Goal: Complete application form: Complete application form

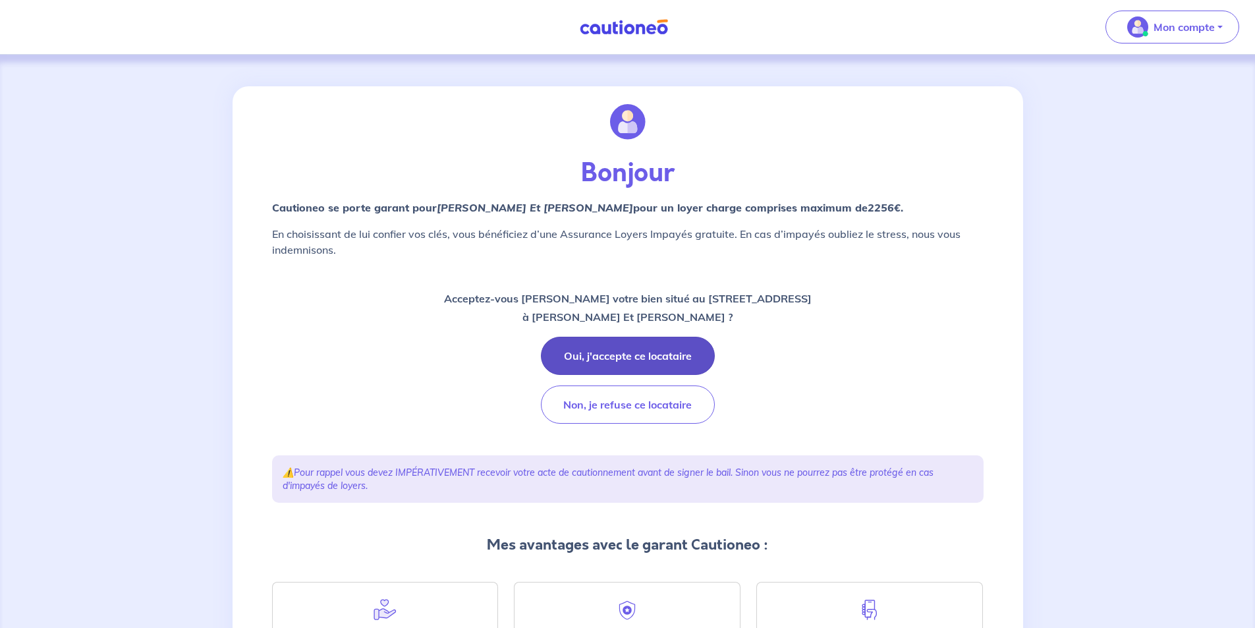
click at [646, 352] on button "Oui, j'accepte ce locataire" at bounding box center [628, 356] width 174 height 38
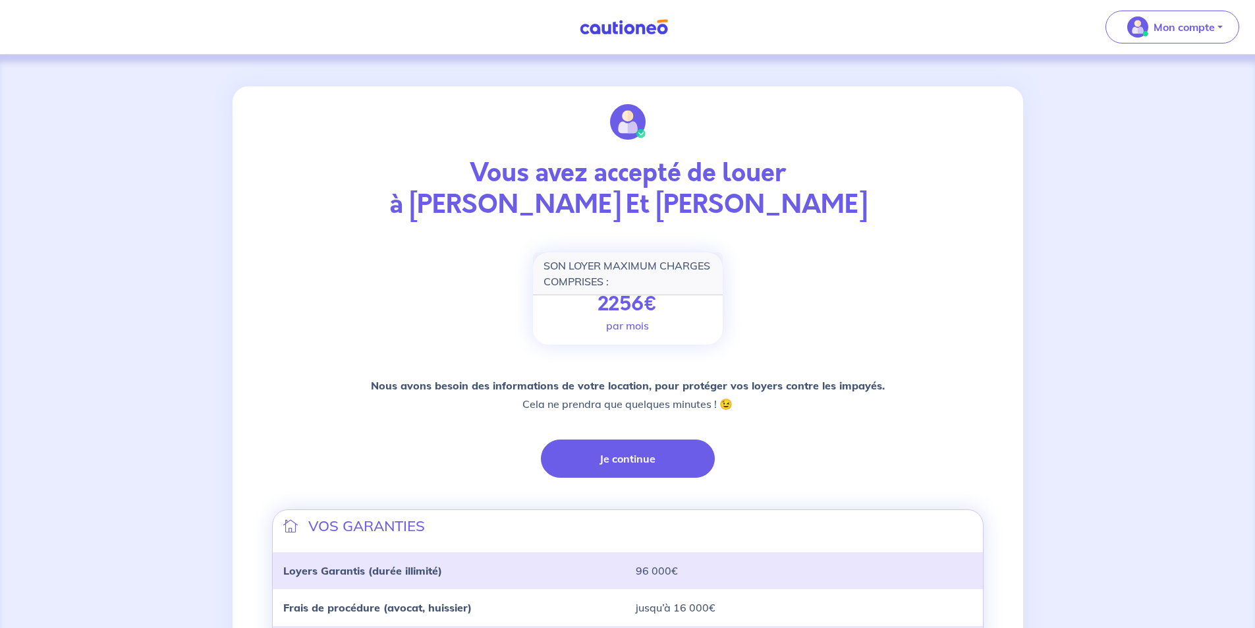
scroll to position [252, 0]
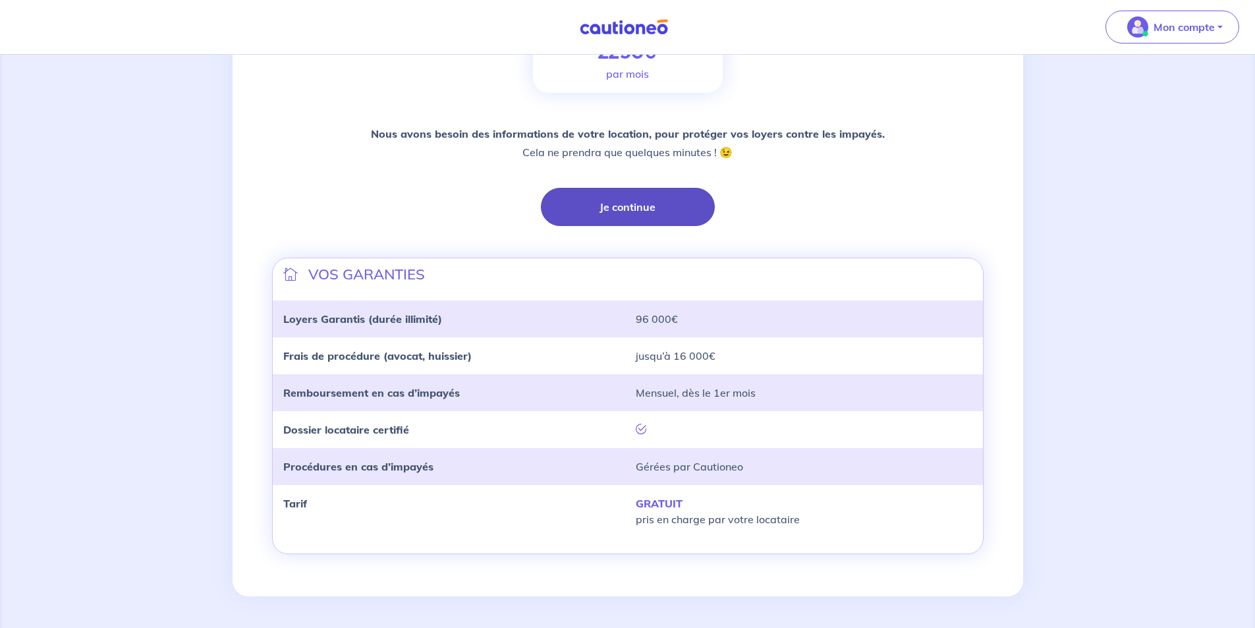
click at [629, 208] on button "Je continue" at bounding box center [628, 207] width 174 height 38
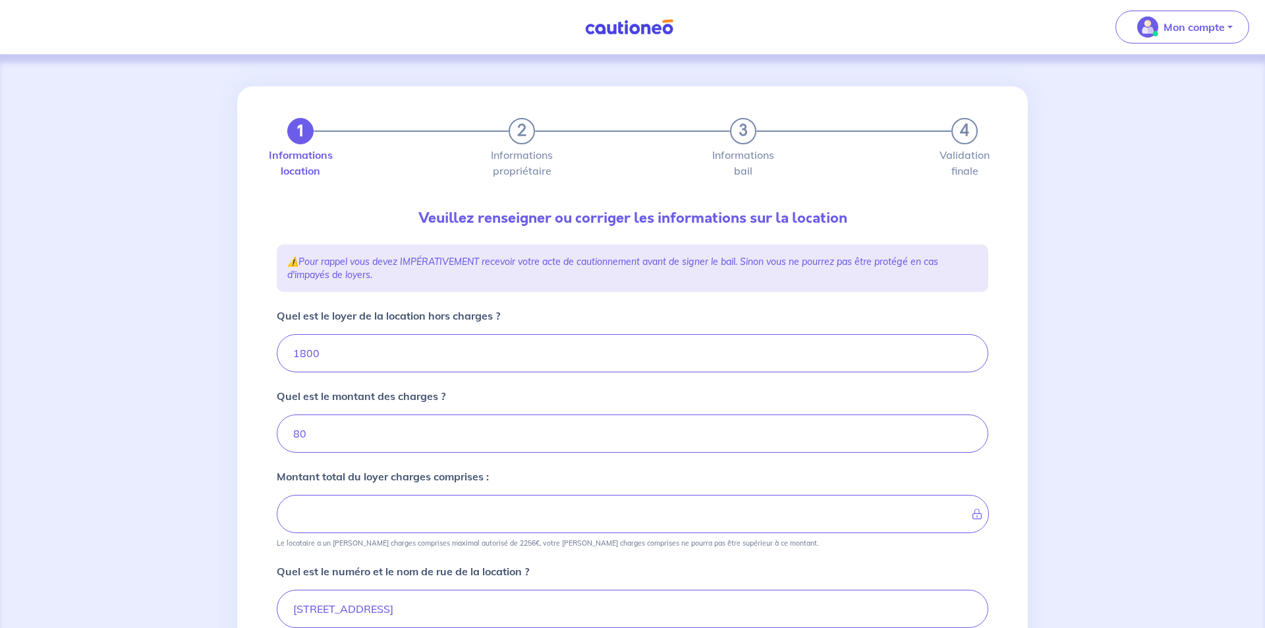
type input "1880"
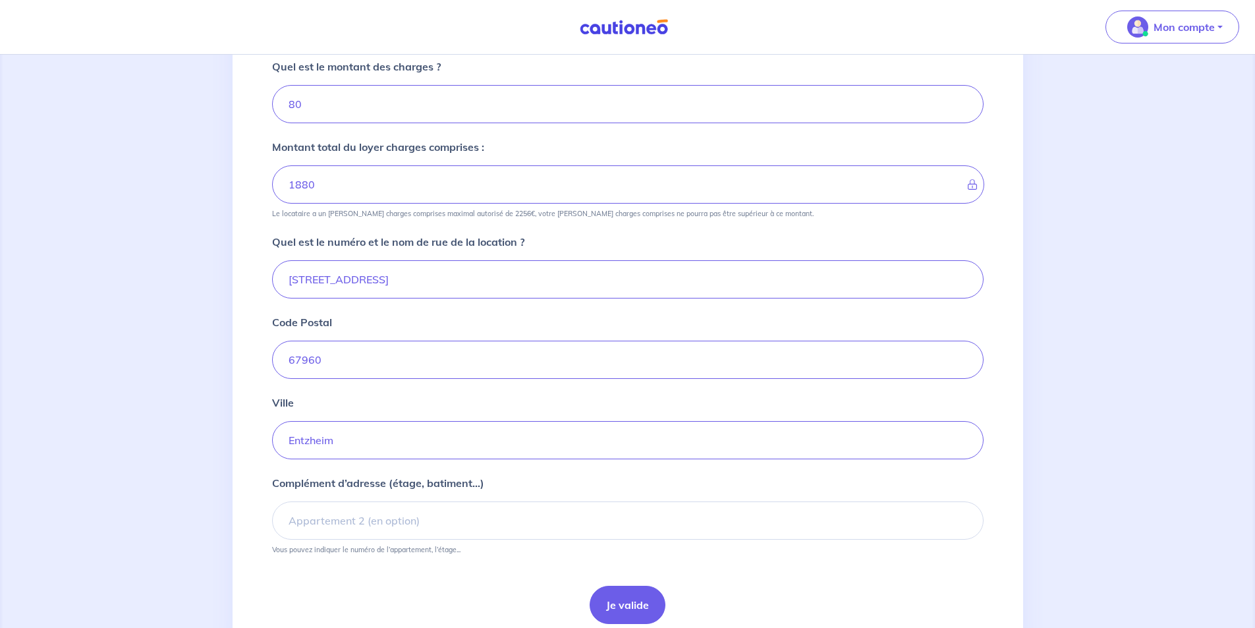
scroll to position [383, 0]
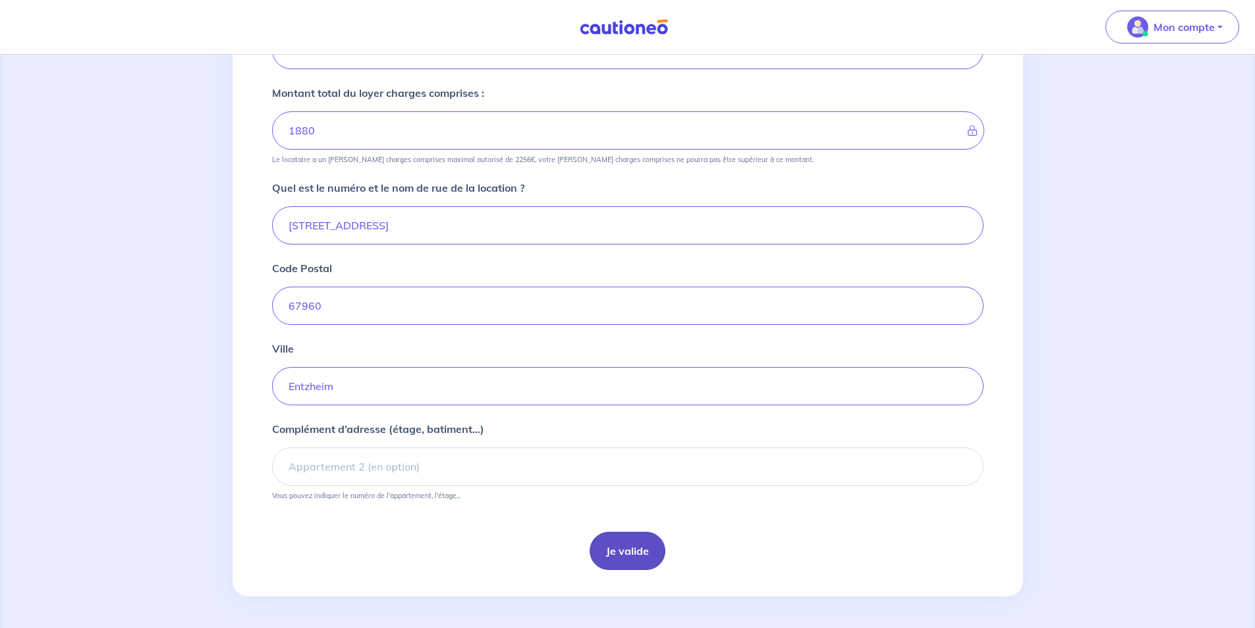
click at [629, 562] on button "Je valide" at bounding box center [628, 551] width 76 height 38
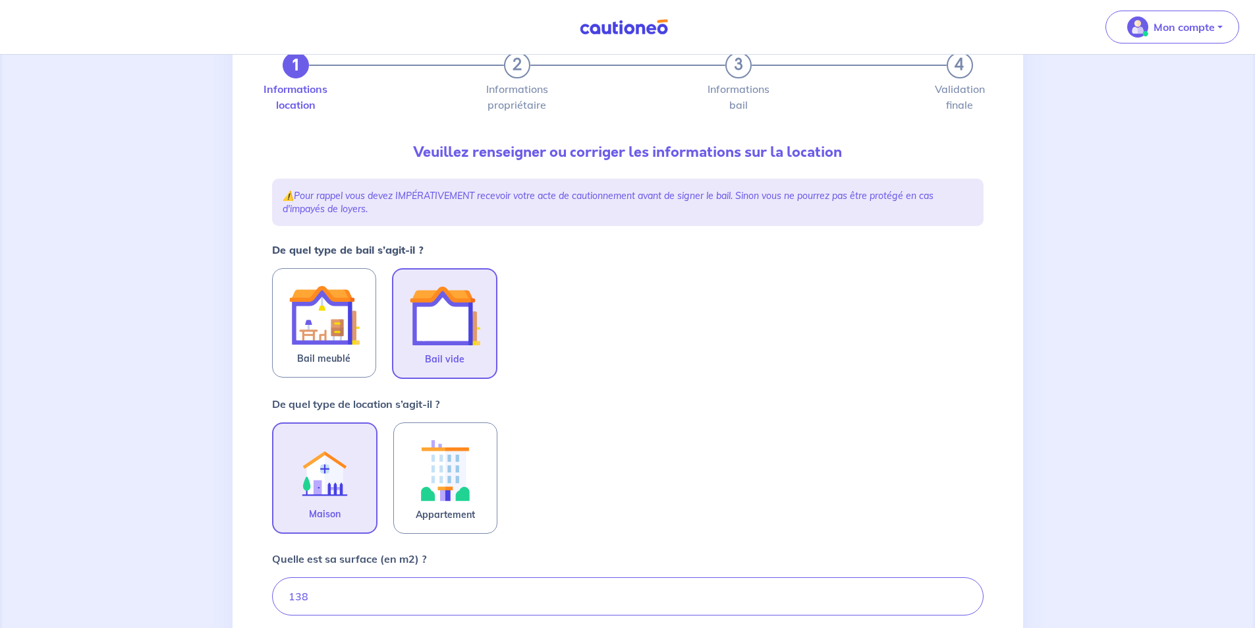
scroll to position [264, 0]
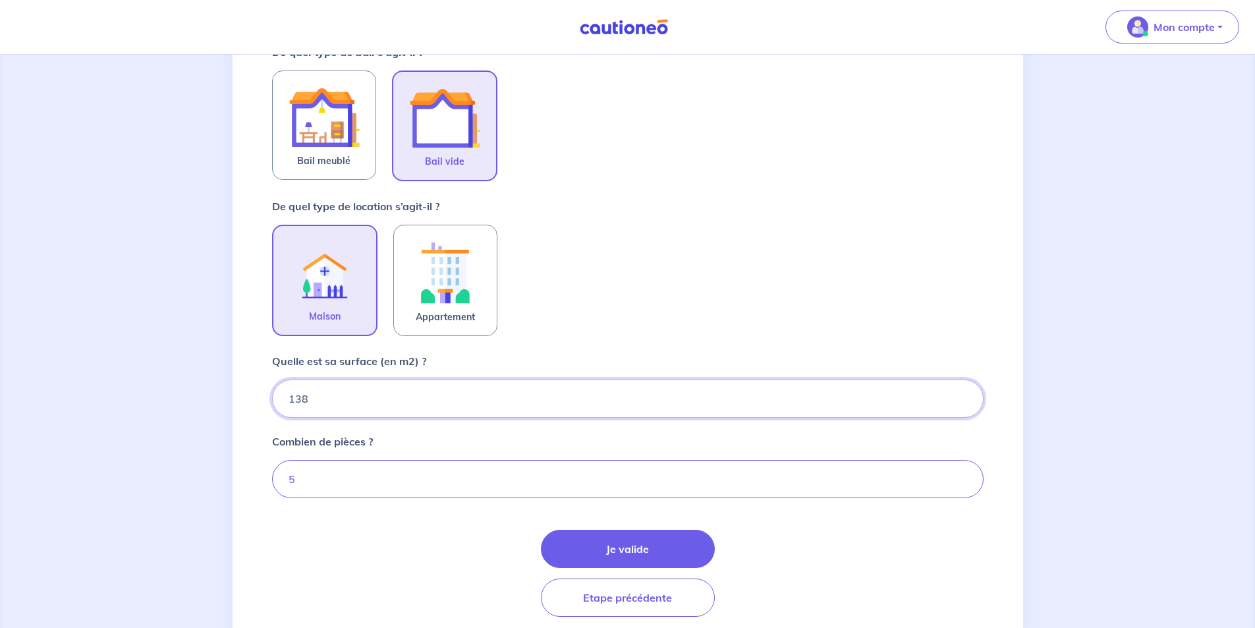
drag, startPoint x: 384, startPoint y: 393, endPoint x: 302, endPoint y: 395, distance: 81.7
click at [302, 395] on input "138" at bounding box center [628, 399] width 712 height 38
type input "137.34"
click at [686, 540] on button "Je valide" at bounding box center [628, 549] width 174 height 38
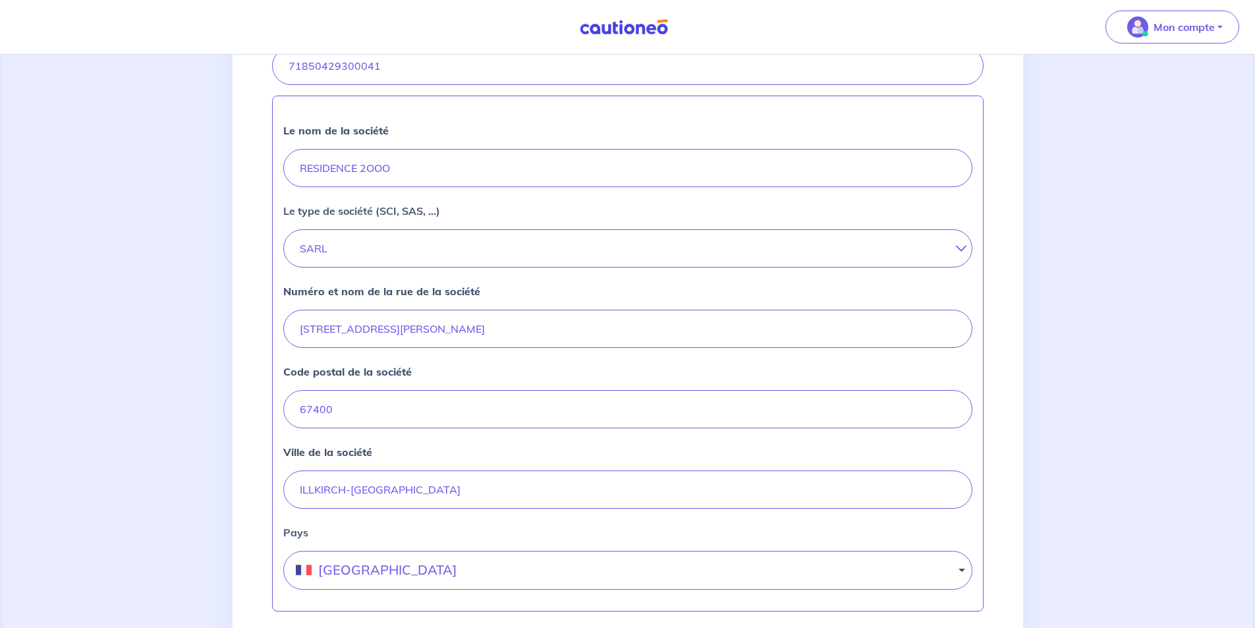
scroll to position [490, 0]
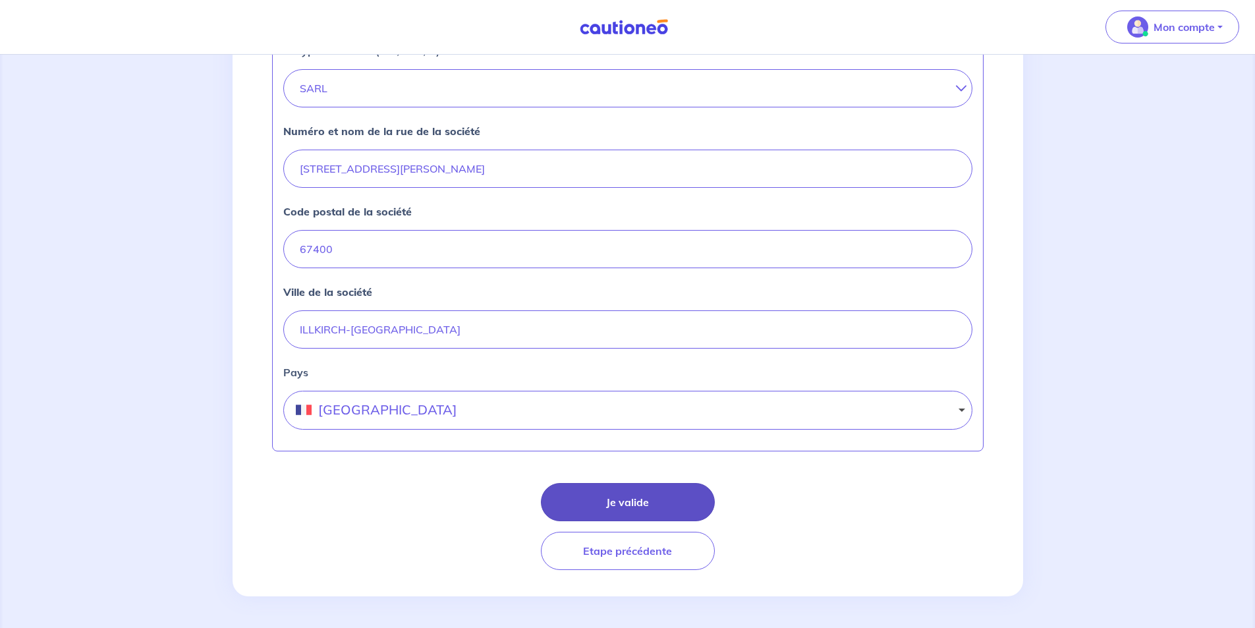
click at [579, 502] on button "Je valide" at bounding box center [628, 502] width 174 height 38
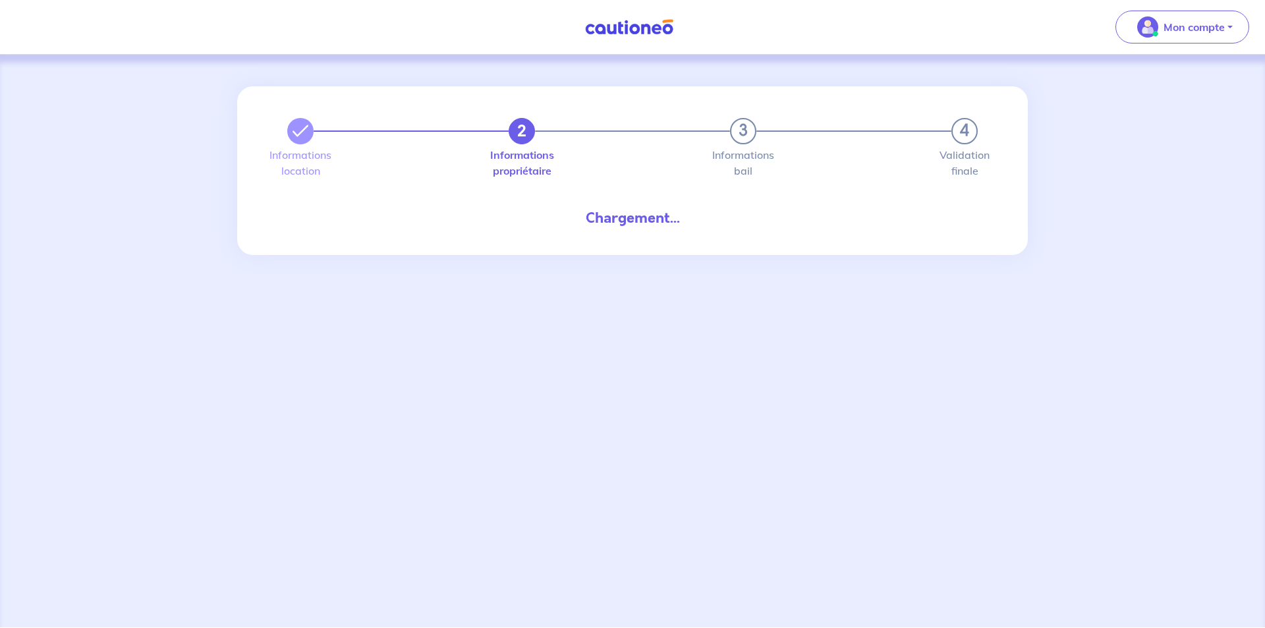
select select "FR"
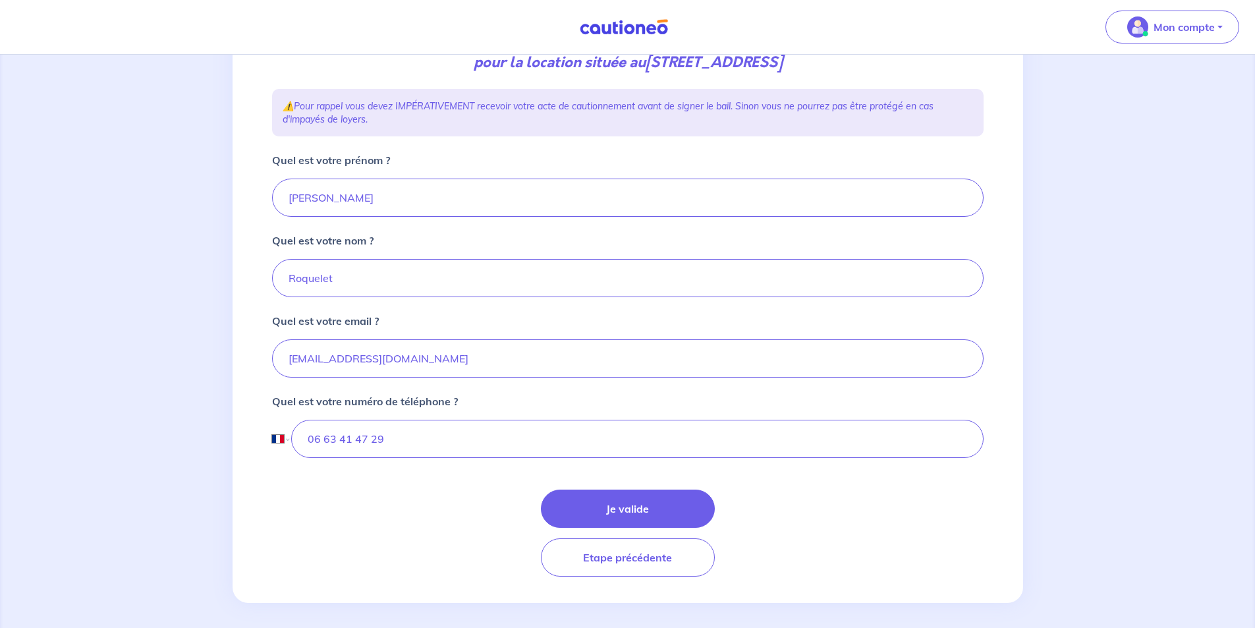
scroll to position [204, 0]
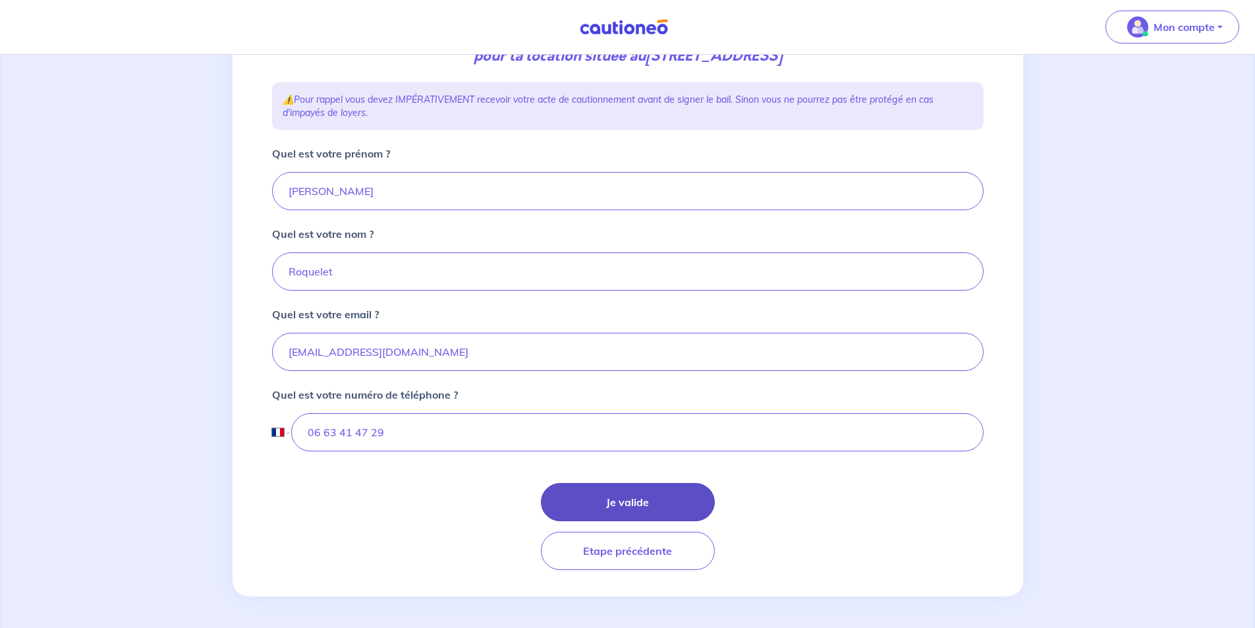
click at [631, 509] on button "Je valide" at bounding box center [628, 502] width 174 height 38
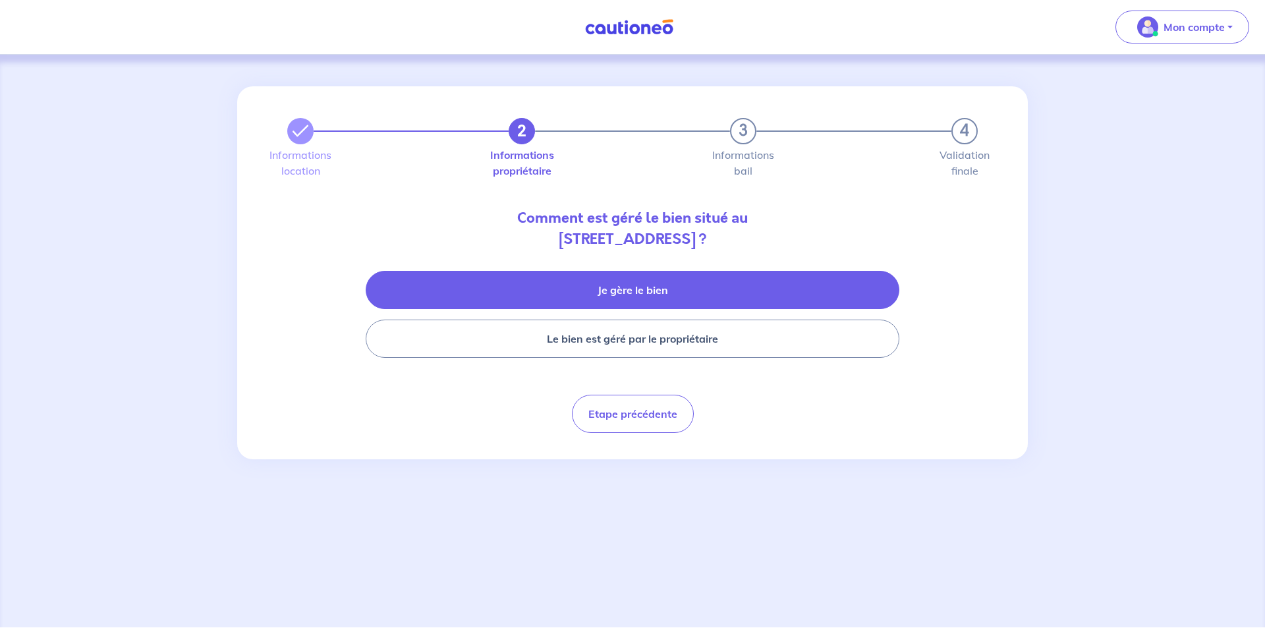
click at [557, 289] on button "Je gère le bien" at bounding box center [633, 290] width 534 height 38
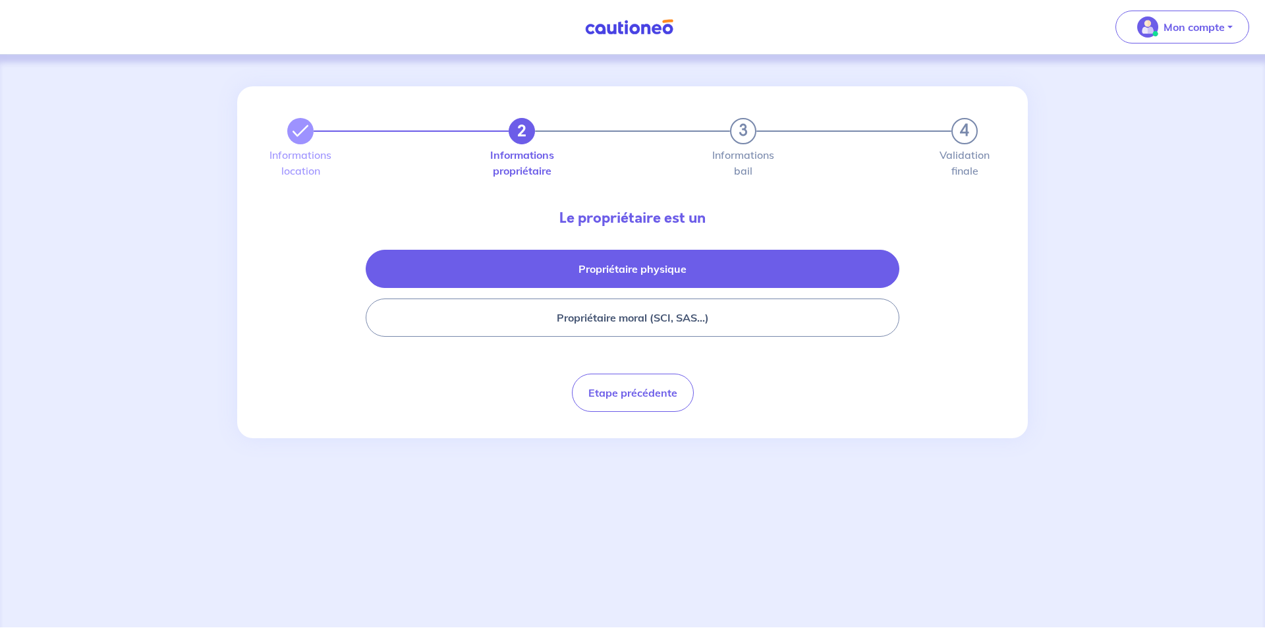
click at [570, 274] on button "Propriétaire physique" at bounding box center [633, 269] width 534 height 38
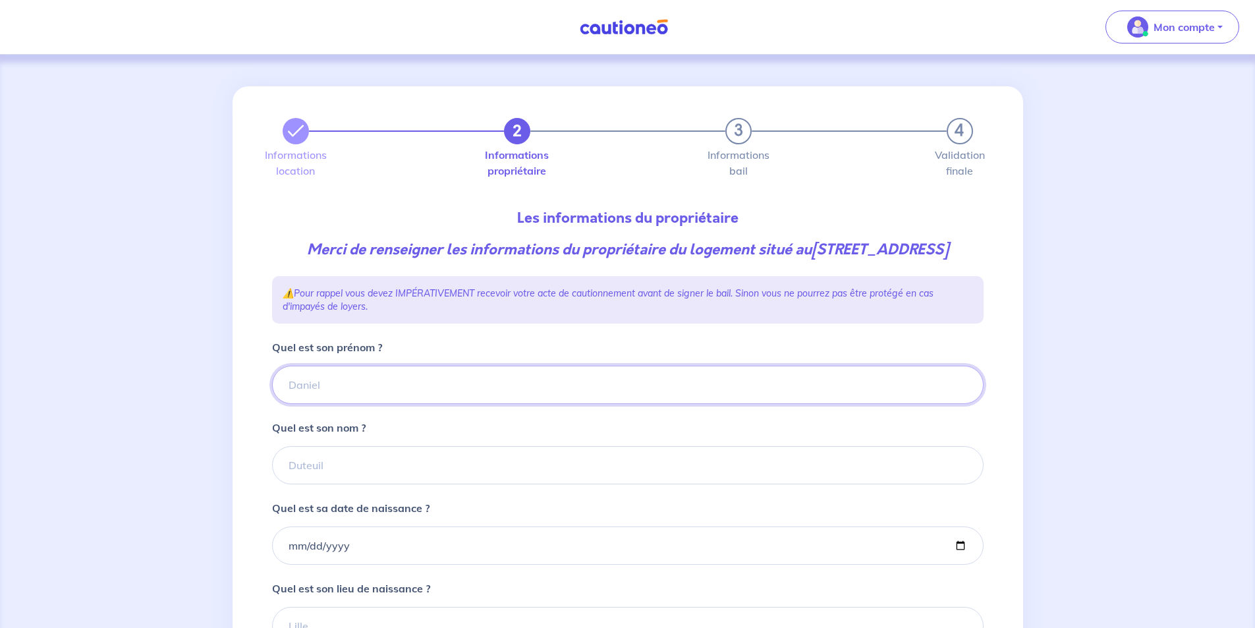
click at [400, 399] on input "Quel est son prénom ?" at bounding box center [628, 385] width 712 height 38
type input "[PERSON_NAME][DATE]"
click at [360, 484] on input "Quel est son nom ?" at bounding box center [628, 465] width 712 height 38
type input "[PERSON_NAME]"
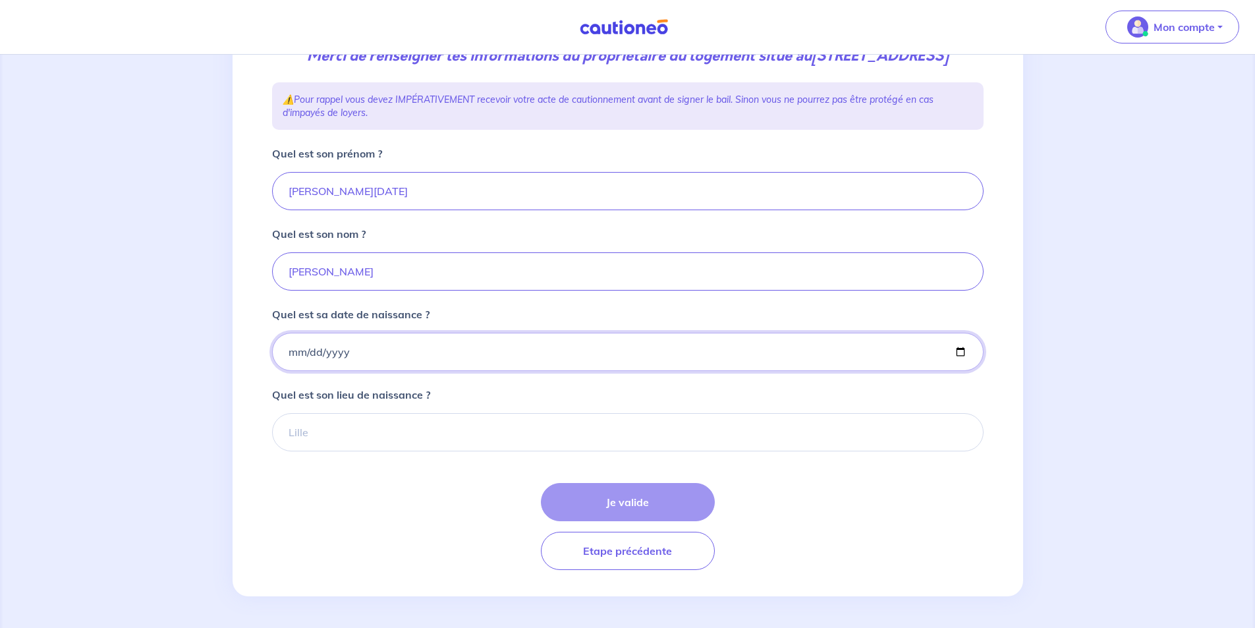
click at [340, 354] on input "Quel est sa date de naissance ?" at bounding box center [628, 352] width 712 height 38
click at [293, 349] on input "Quel est sa date de naissance ?" at bounding box center [628, 352] width 712 height 38
click at [291, 352] on input "Quel est sa date de naissance ?" at bounding box center [628, 352] width 712 height 38
type input "[DATE]"
click at [336, 441] on input "Quel est son lieu de naissance ?" at bounding box center [628, 432] width 712 height 38
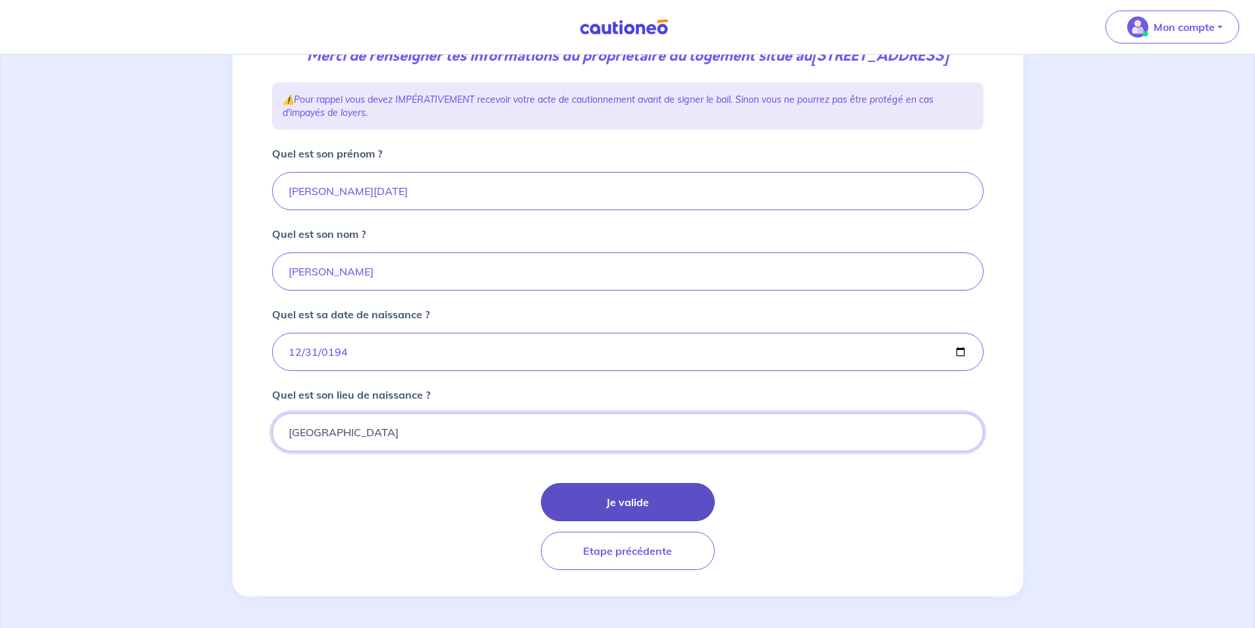
type input "[GEOGRAPHIC_DATA]"
click at [621, 498] on button "Je valide" at bounding box center [628, 502] width 174 height 38
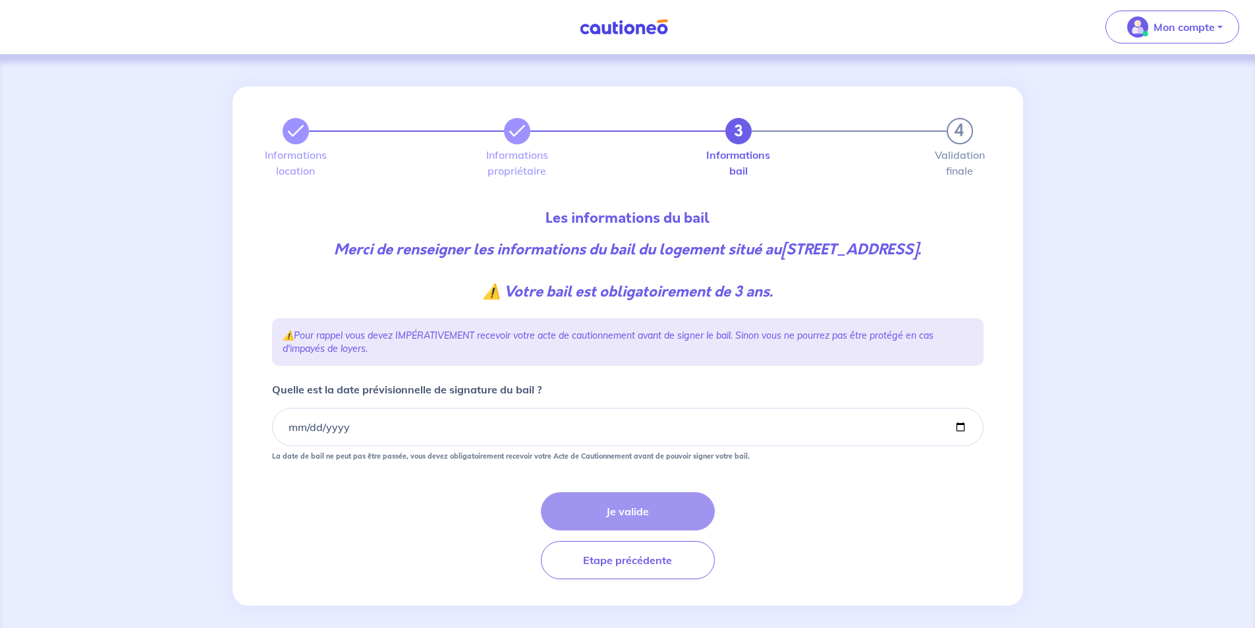
scroll to position [9, 0]
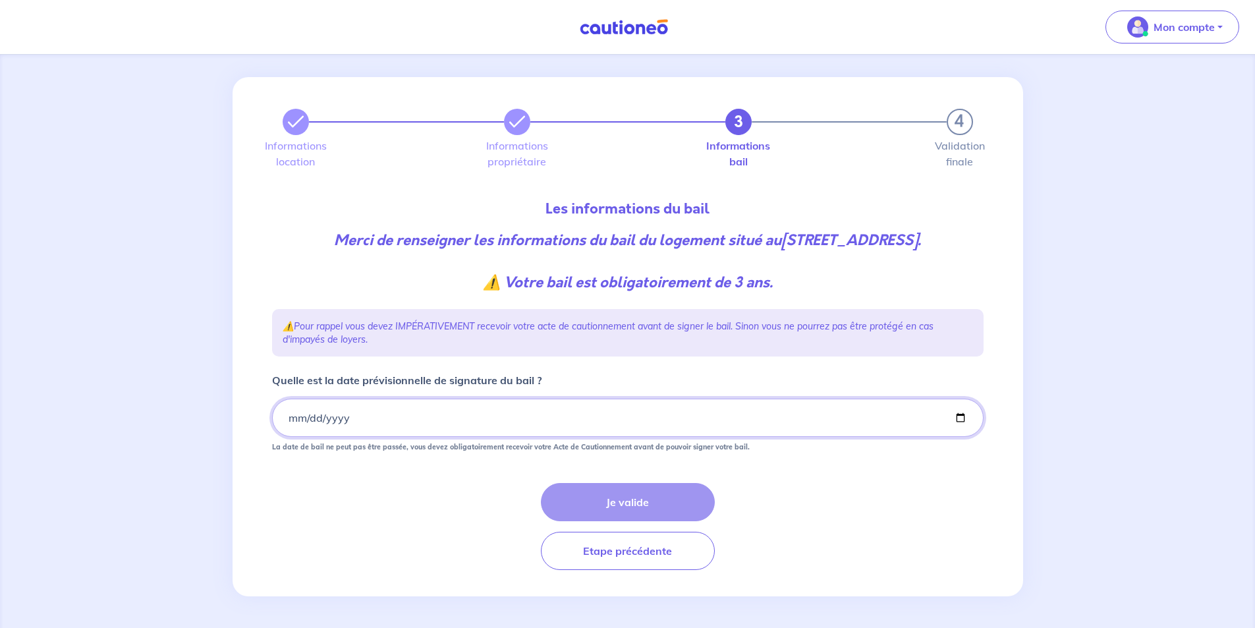
click at [383, 420] on input "Quelle est la date prévisionnelle de signature du bail ?" at bounding box center [628, 418] width 712 height 38
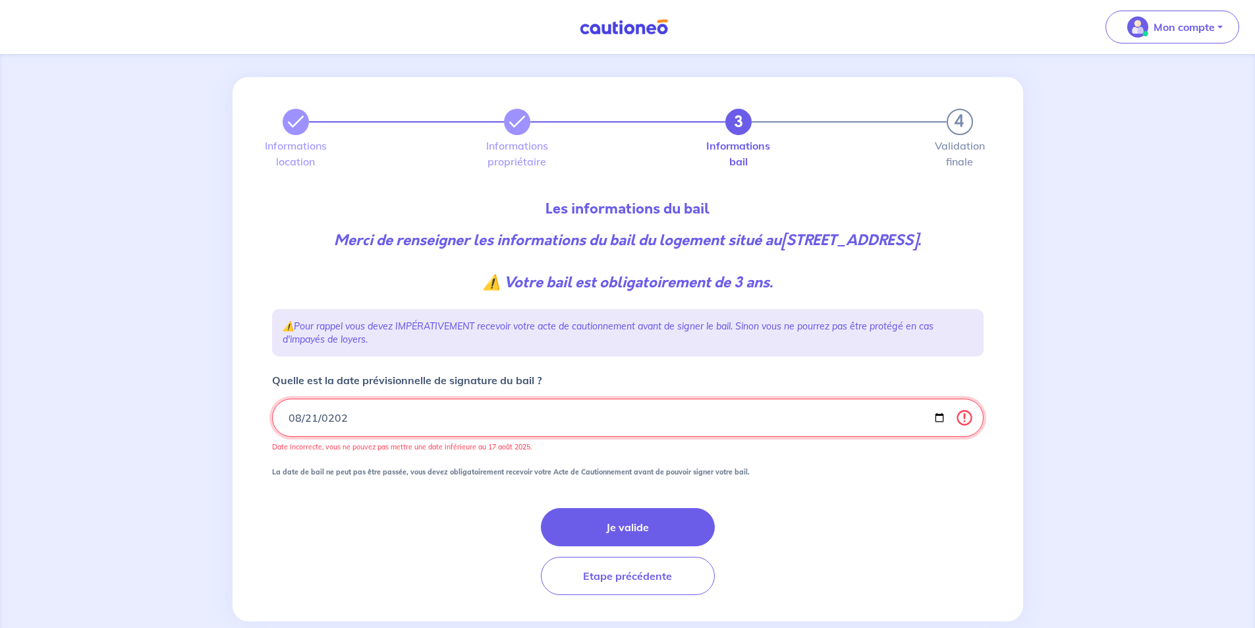
type input "[DATE]"
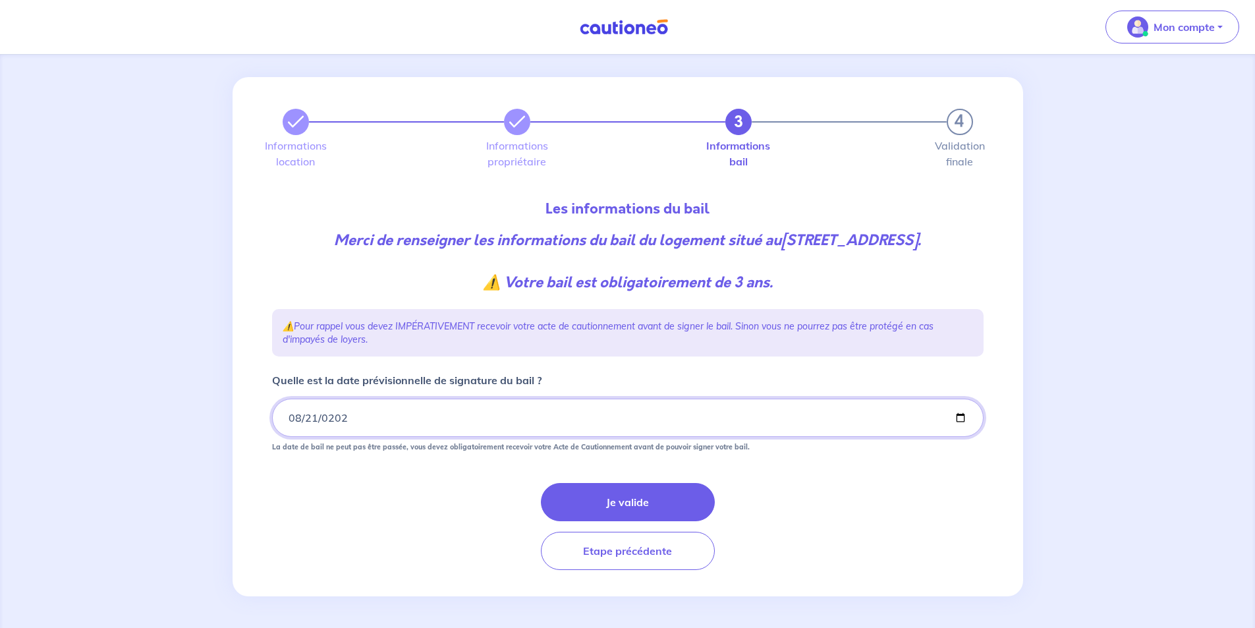
click at [298, 418] on input "[DATE]" at bounding box center [628, 418] width 712 height 38
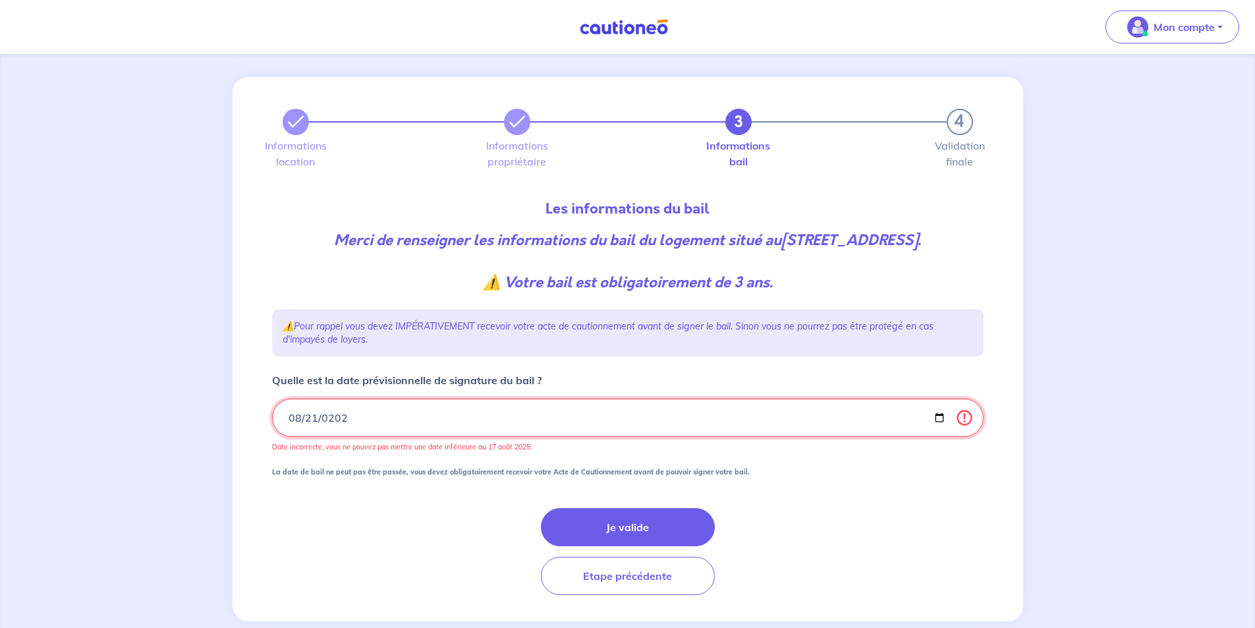
type input "[DATE]"
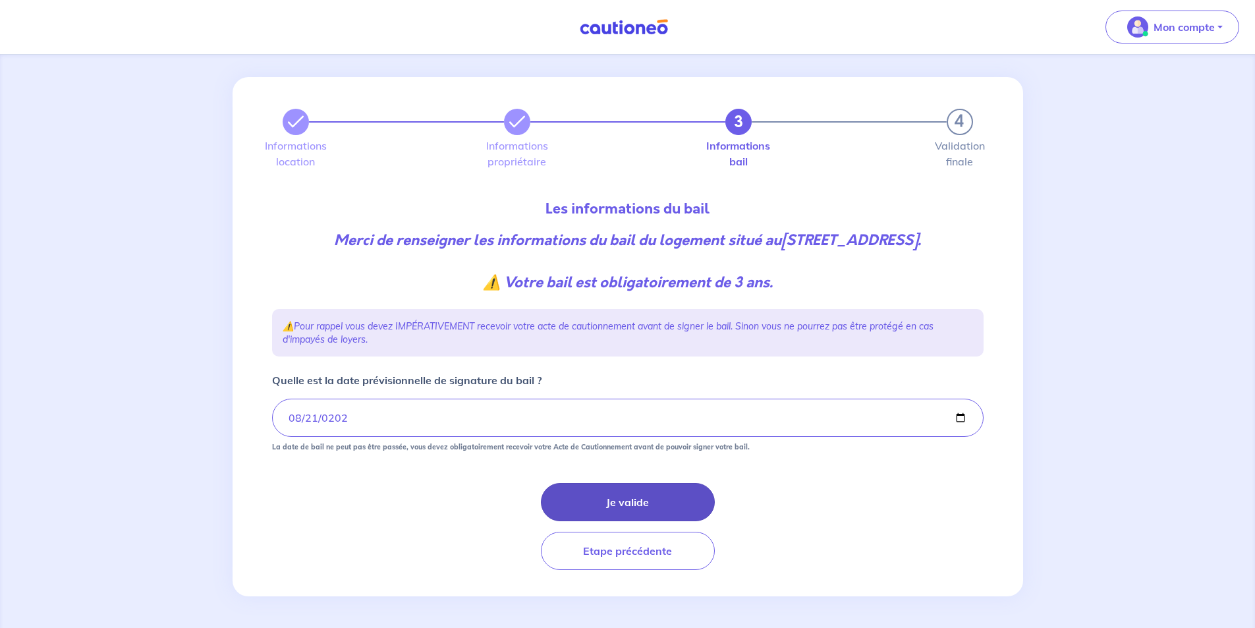
click at [613, 505] on button "Je valide" at bounding box center [628, 502] width 174 height 38
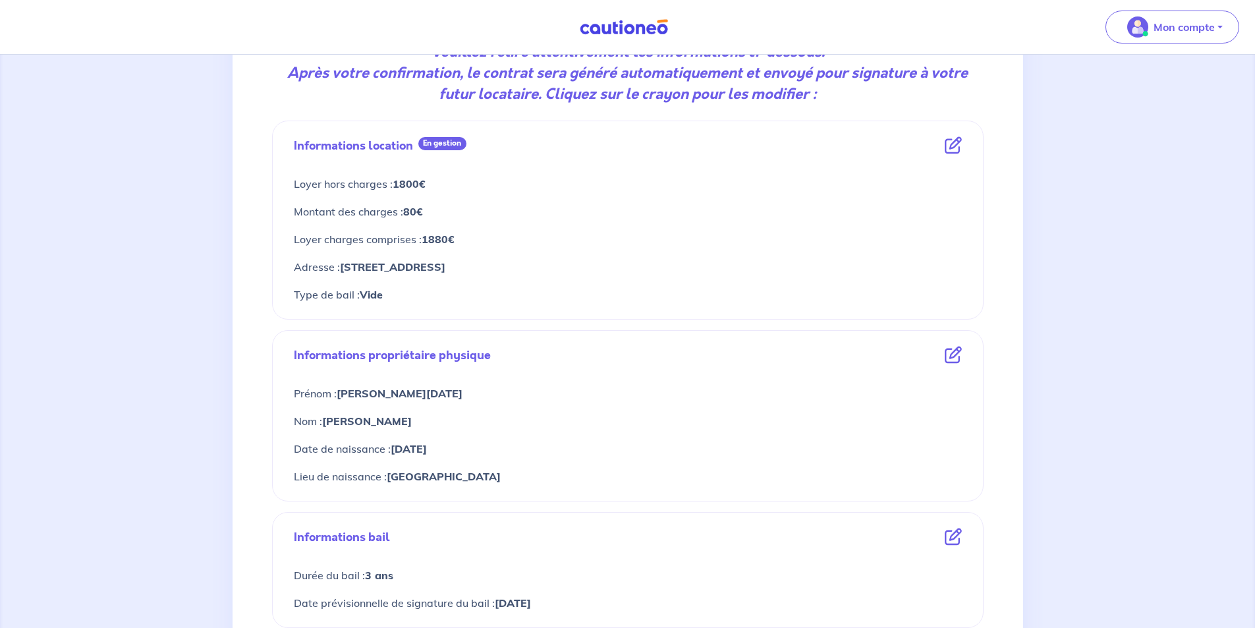
scroll to position [449, 0]
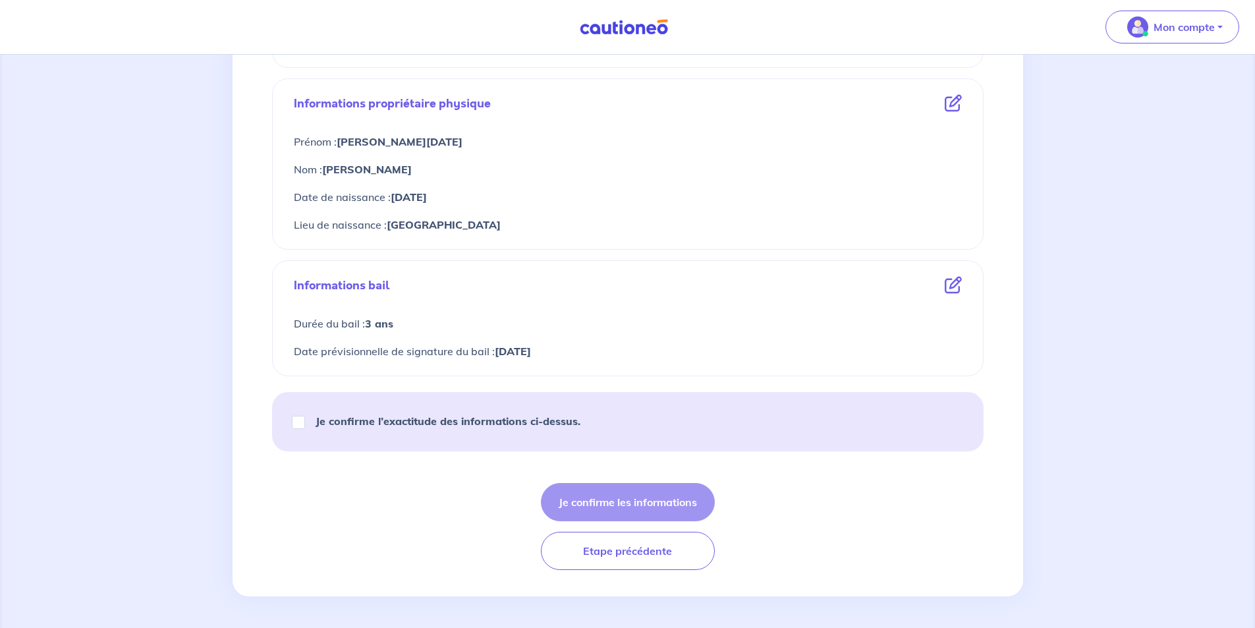
click at [368, 421] on strong "Je confirme l’exactitude des informations ci-dessus." at bounding box center [448, 420] width 265 height 13
click at [305, 421] on input "Je confirme l’exactitude des informations ci-dessus." at bounding box center [298, 422] width 13 height 13
checkbox input "true"
click at [608, 502] on button "Je confirme les informations" at bounding box center [628, 502] width 174 height 38
